Goal: Transaction & Acquisition: Download file/media

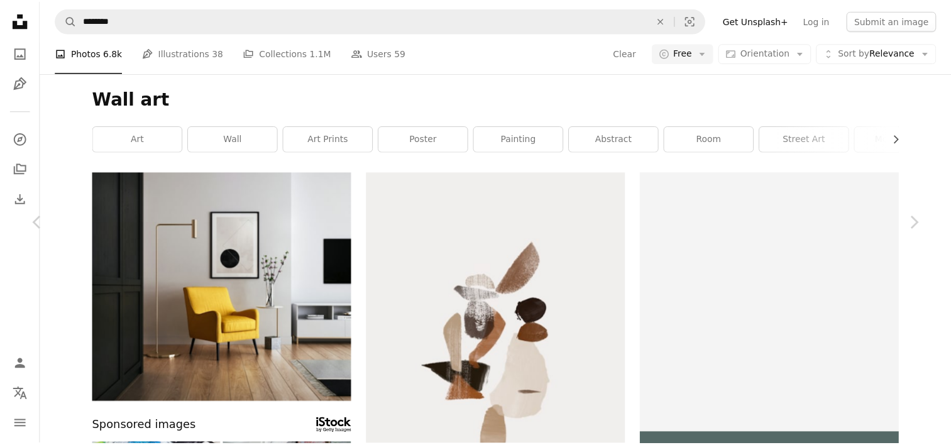
scroll to position [15566, 0]
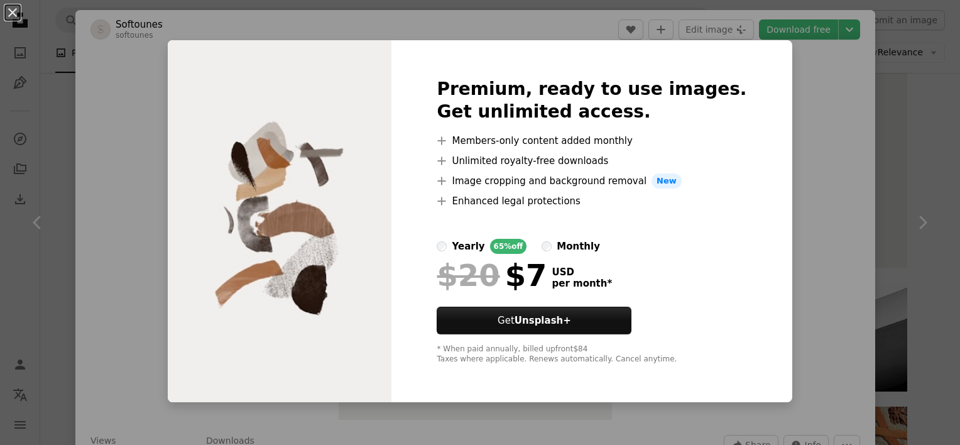
click at [827, 141] on div "An X shape Premium, ready to use images. Get unlimited access. A plus sign Memb…" at bounding box center [480, 222] width 960 height 445
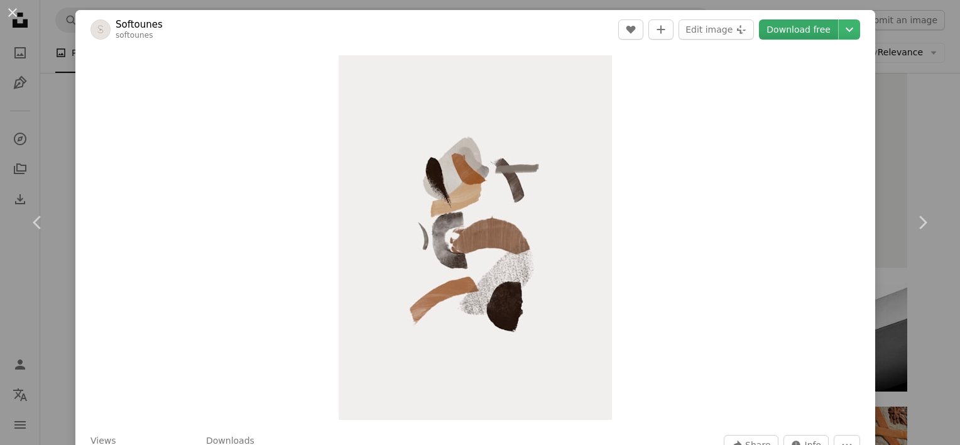
click at [799, 31] on link "Download free" at bounding box center [798, 29] width 79 height 20
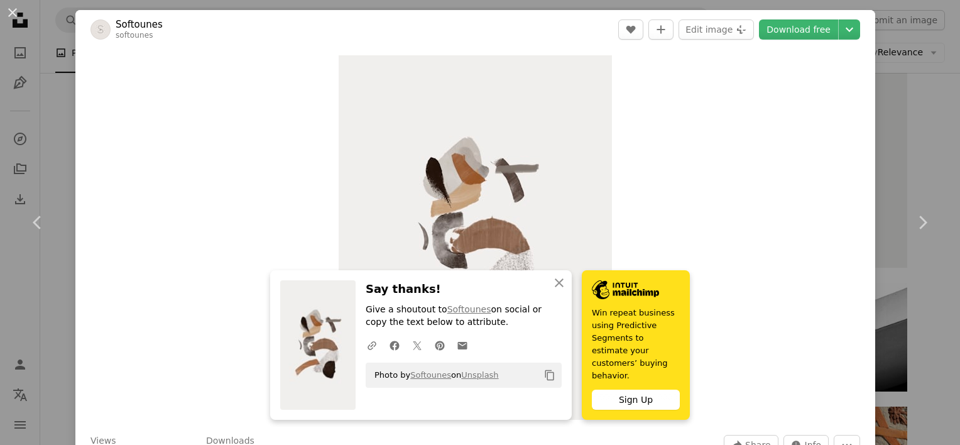
click at [685, 178] on div "Zoom in" at bounding box center [475, 237] width 800 height 377
click at [552, 290] on icon "An X shape" at bounding box center [559, 282] width 15 height 15
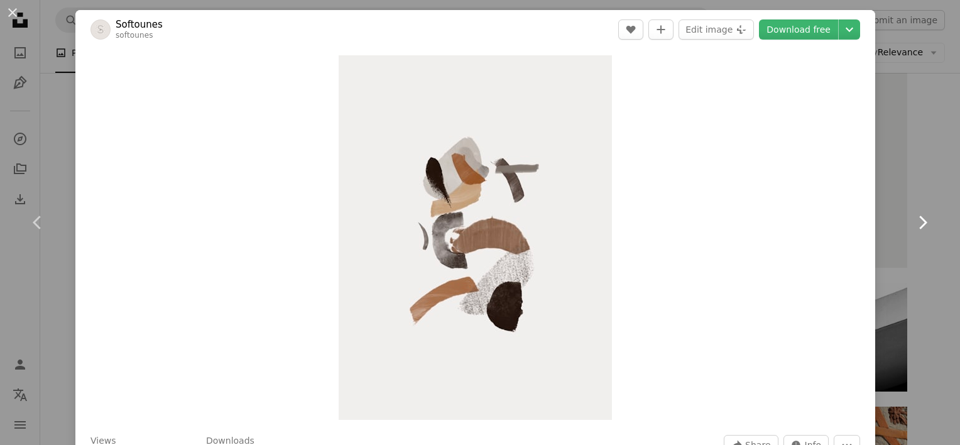
click at [885, 166] on link "Chevron right" at bounding box center [922, 222] width 75 height 121
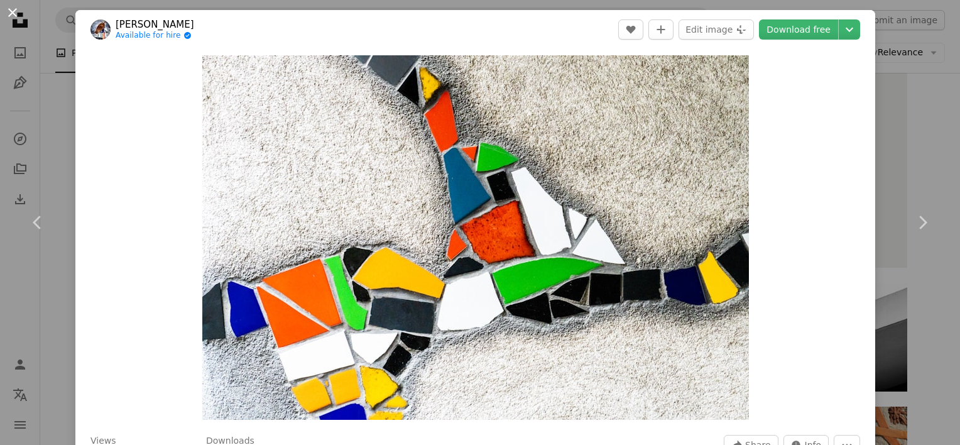
click at [17, 10] on button "An X shape" at bounding box center [12, 12] width 15 height 15
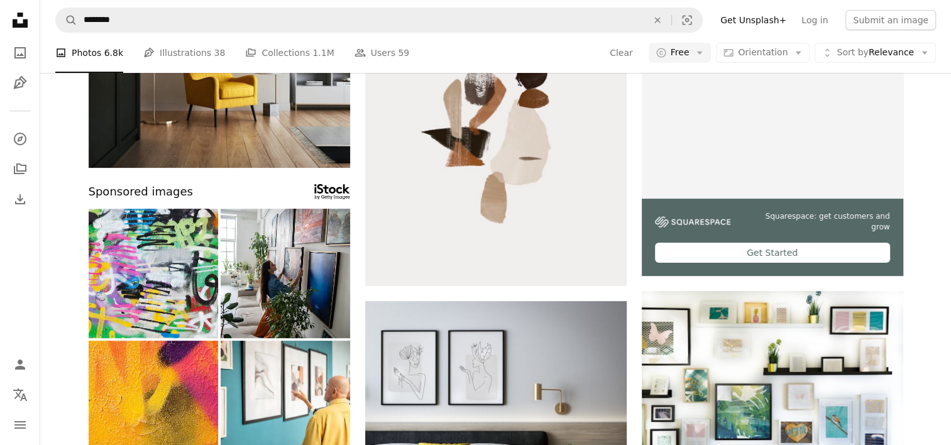
scroll to position [251, 0]
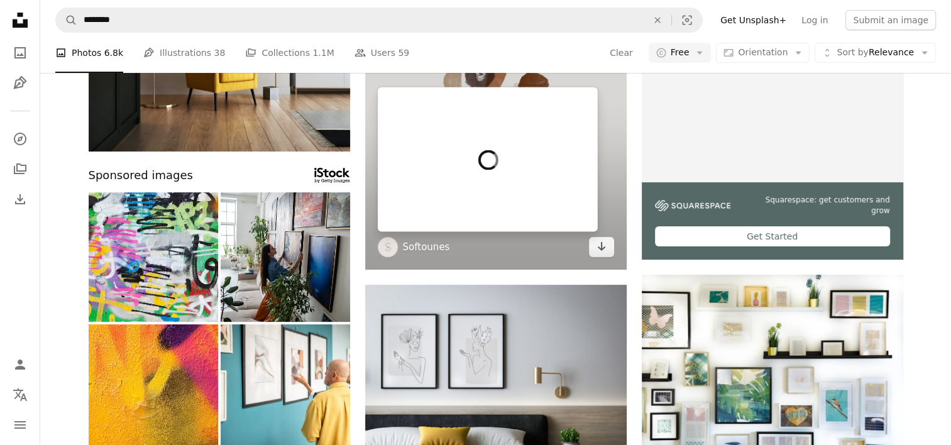
click at [430, 249] on link "Softounes" at bounding box center [426, 247] width 47 height 13
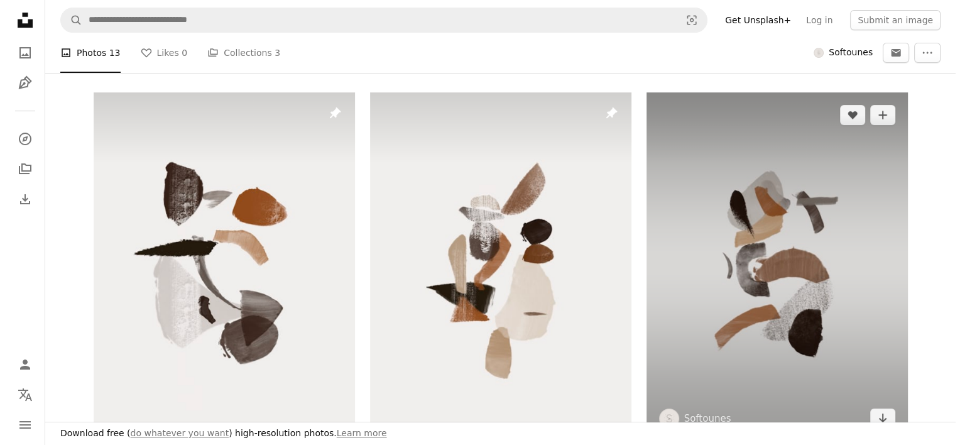
scroll to position [281, 0]
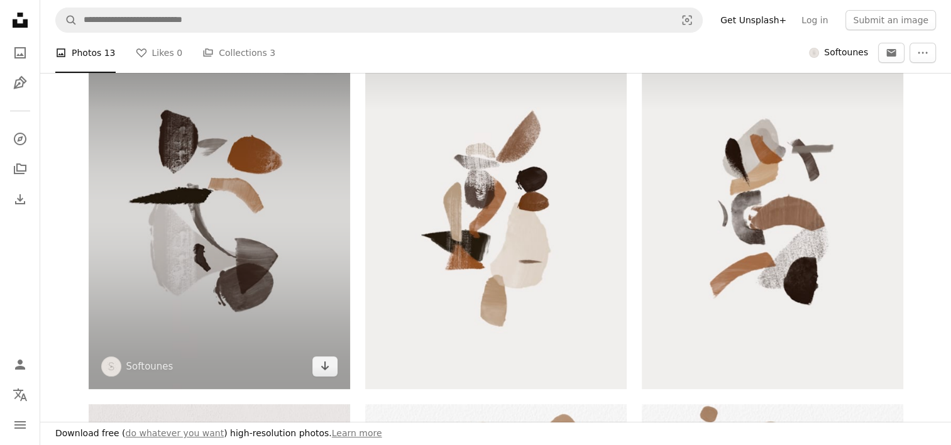
click at [244, 204] on img at bounding box center [219, 214] width 261 height 349
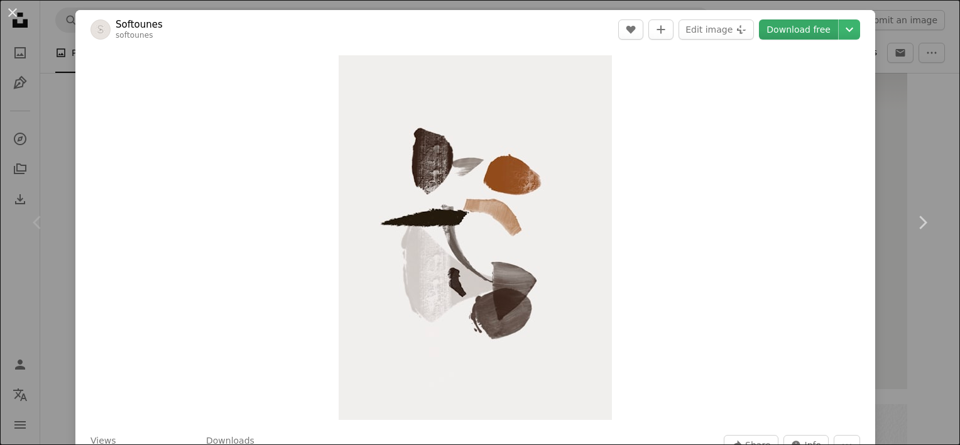
click at [804, 28] on link "Download free" at bounding box center [798, 29] width 79 height 20
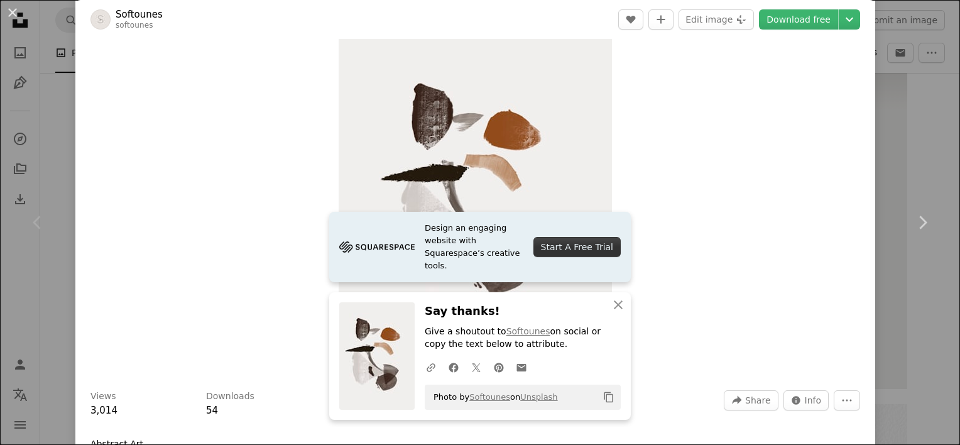
scroll to position [63, 0]
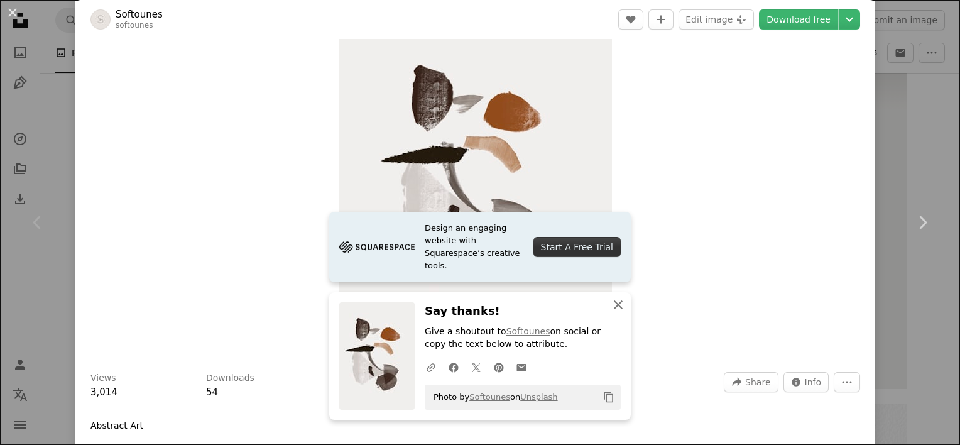
click at [618, 309] on icon "An X shape" at bounding box center [618, 304] width 15 height 15
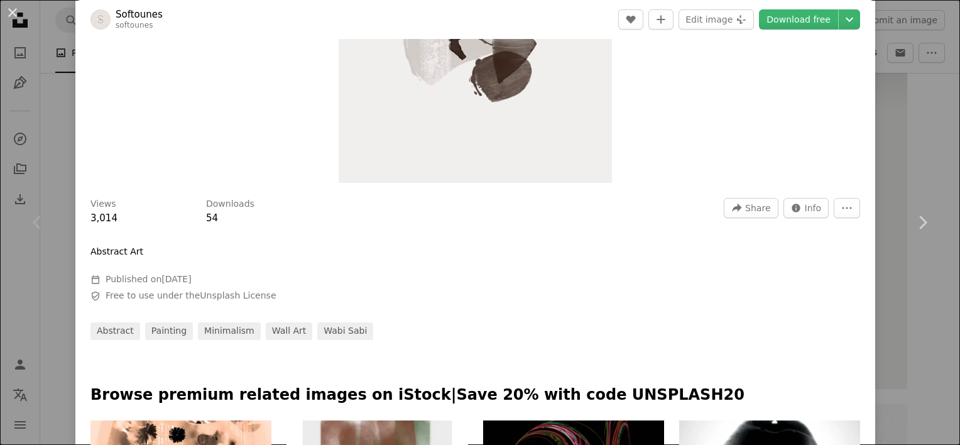
scroll to position [251, 0]
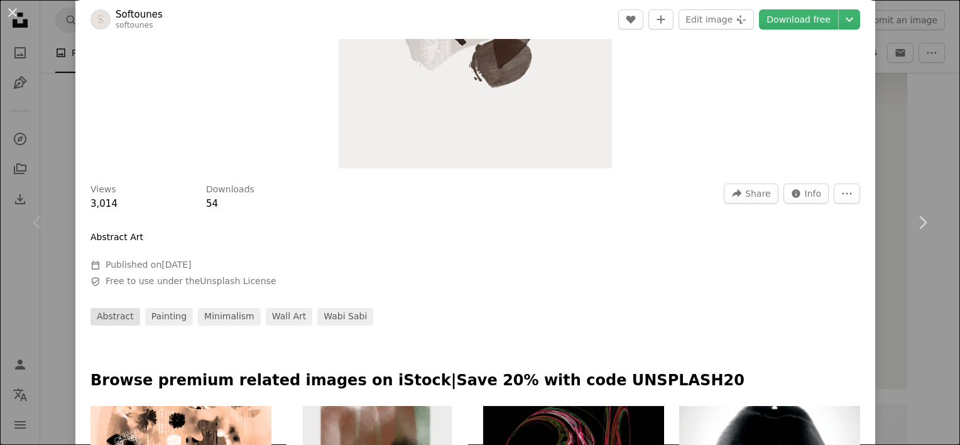
click at [116, 317] on link "abstract" at bounding box center [115, 317] width 50 height 18
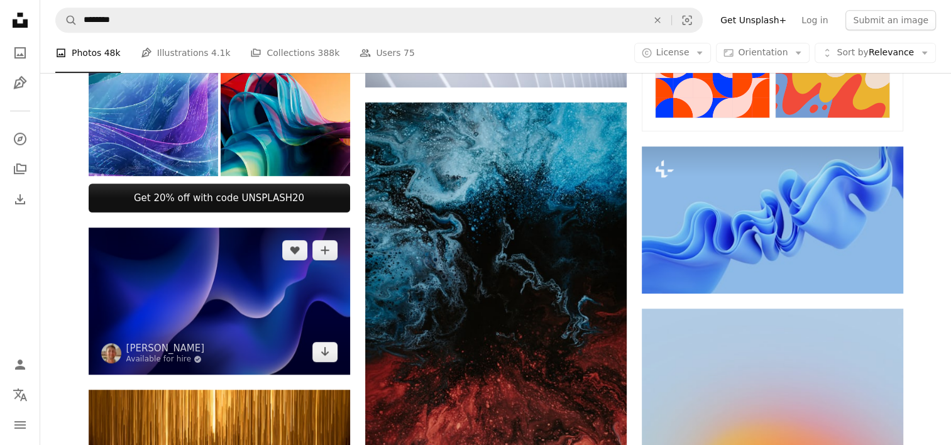
scroll to position [691, 0]
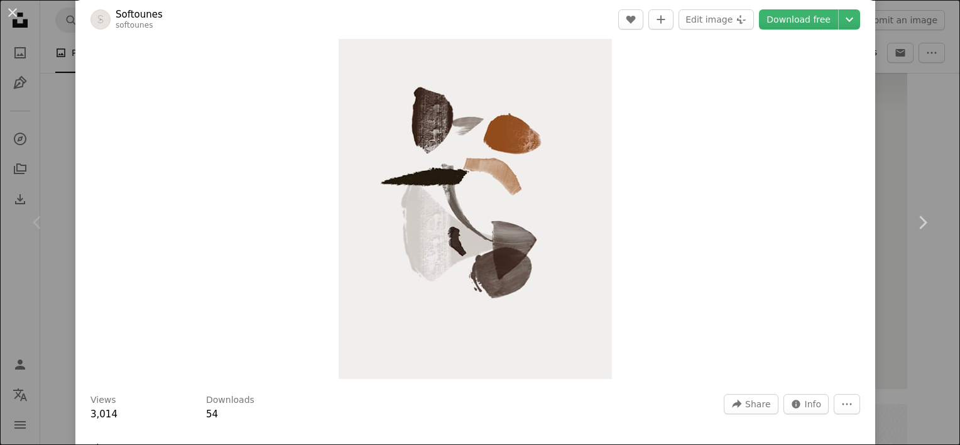
scroll to position [63, 0]
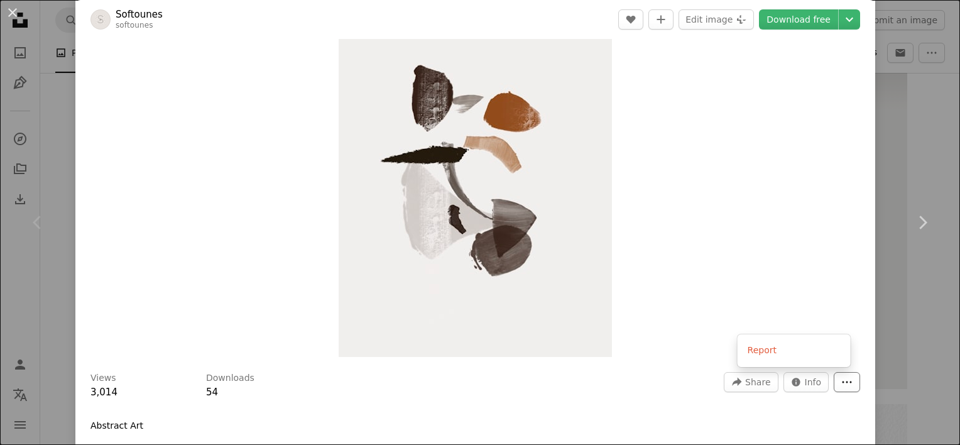
click at [834, 378] on button "More Actions" at bounding box center [847, 382] width 26 height 20
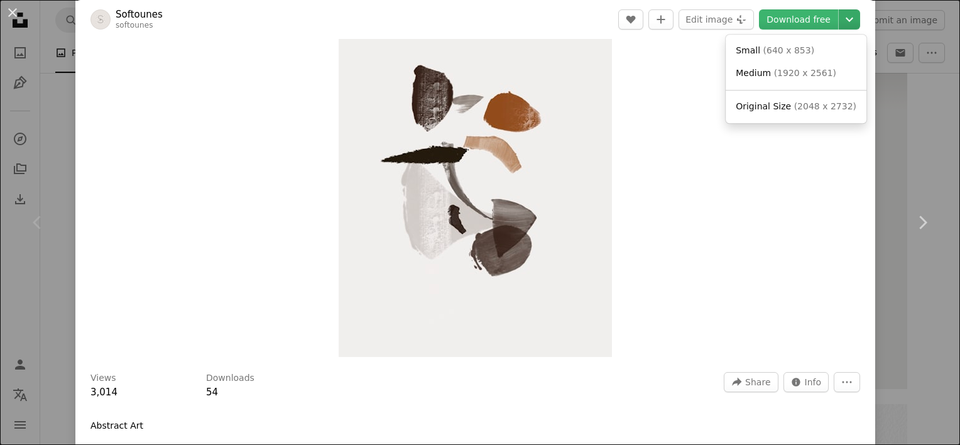
click at [842, 18] on icon "Chevron down" at bounding box center [849, 19] width 20 height 15
click at [772, 107] on span "Original Size" at bounding box center [763, 106] width 55 height 10
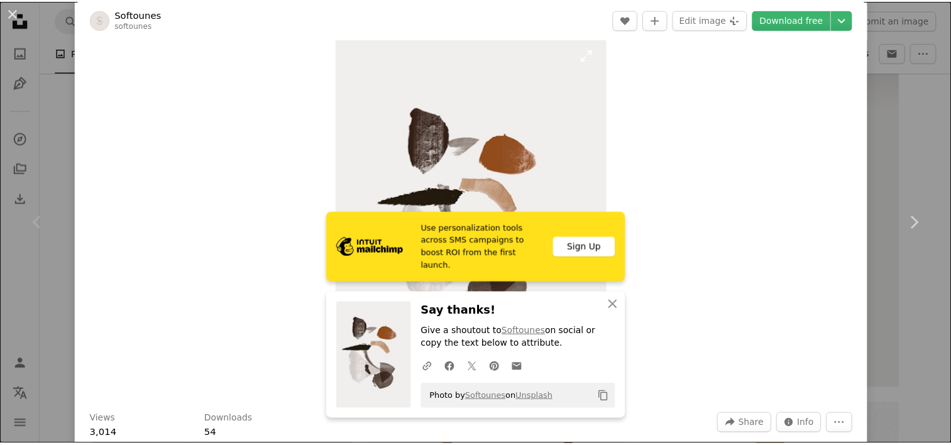
scroll to position [0, 0]
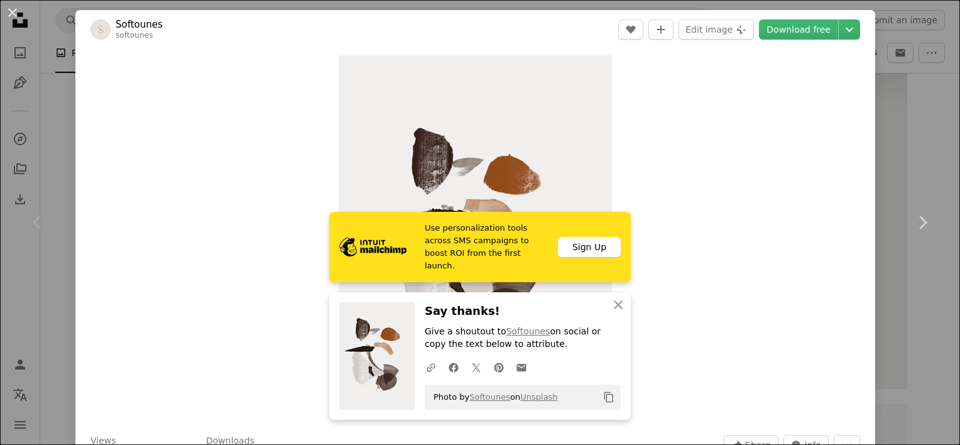
click at [914, 111] on div "An X shape Chevron left Chevron right Softounes softounes A heart A plus sign E…" at bounding box center [480, 222] width 960 height 445
